Goal: Browse casually

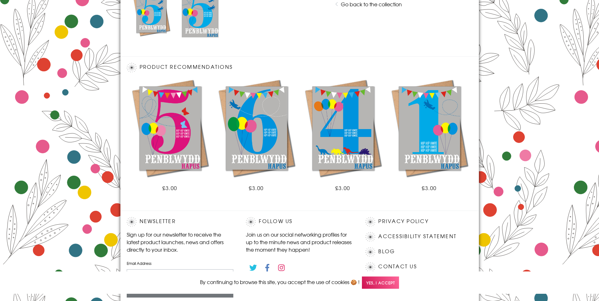
scroll to position [371, 0]
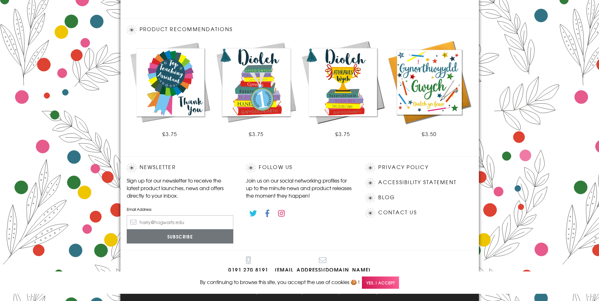
scroll to position [317, 0]
